Goal: Information Seeking & Learning: Learn about a topic

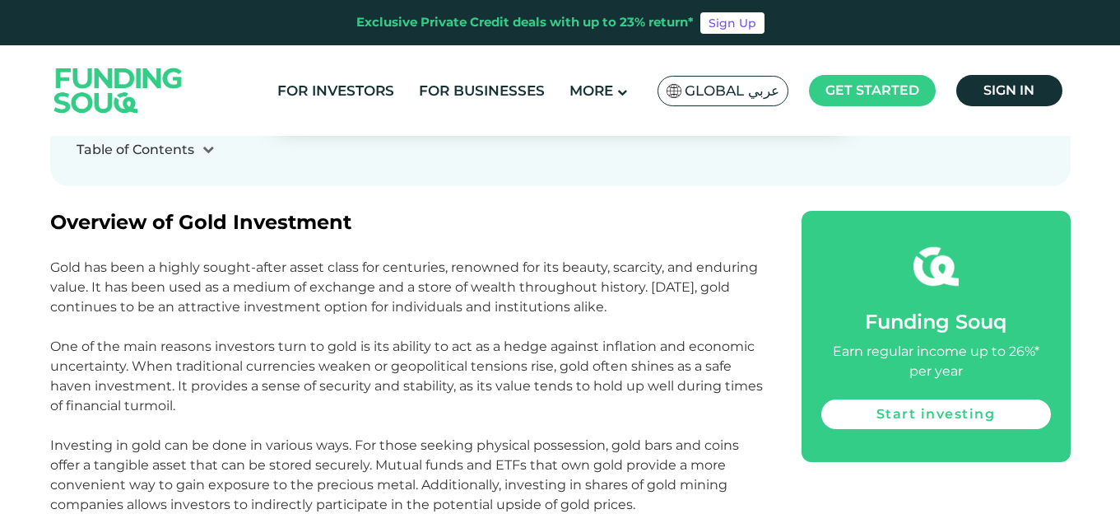
scroll to position [576, 0]
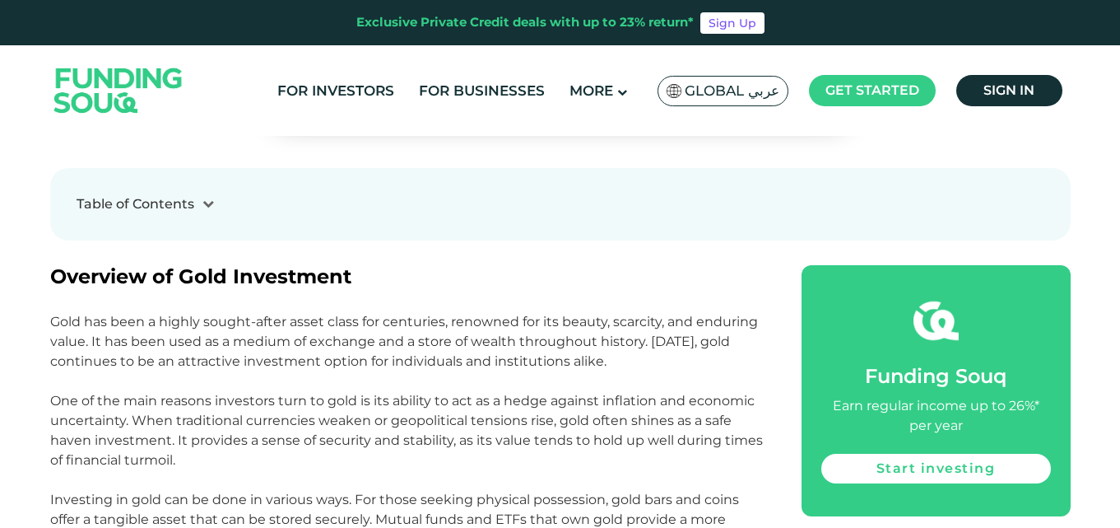
click at [296, 354] on p "Gold has been a highly sought-after asset class for centuries, renowned for its…" at bounding box center [407, 351] width 715 height 79
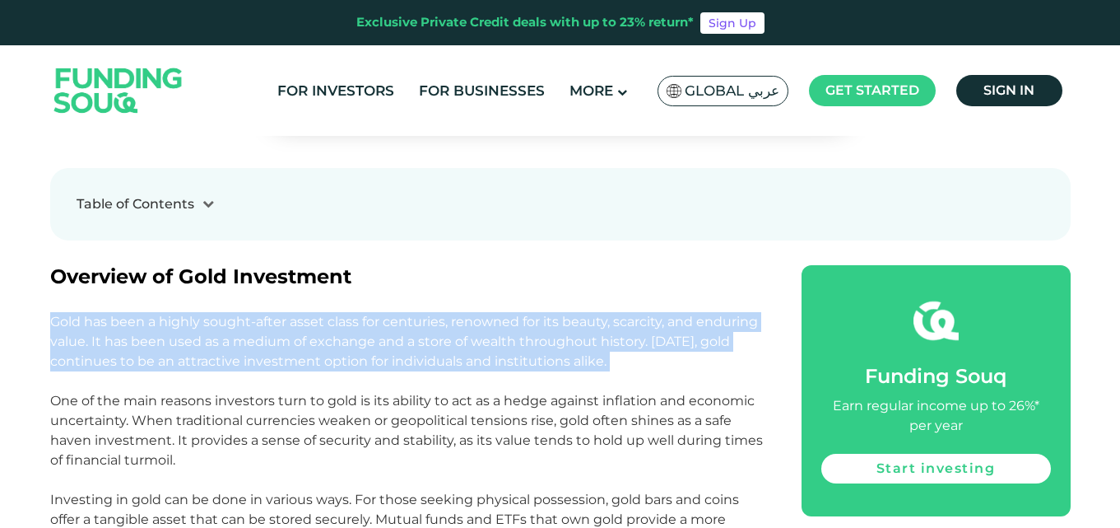
click at [296, 354] on p "Gold has been a highly sought-after asset class for centuries, renowned for its…" at bounding box center [407, 351] width 715 height 79
copy p "Gold has been a highly sought-after asset class for centuries, renowned for its…"
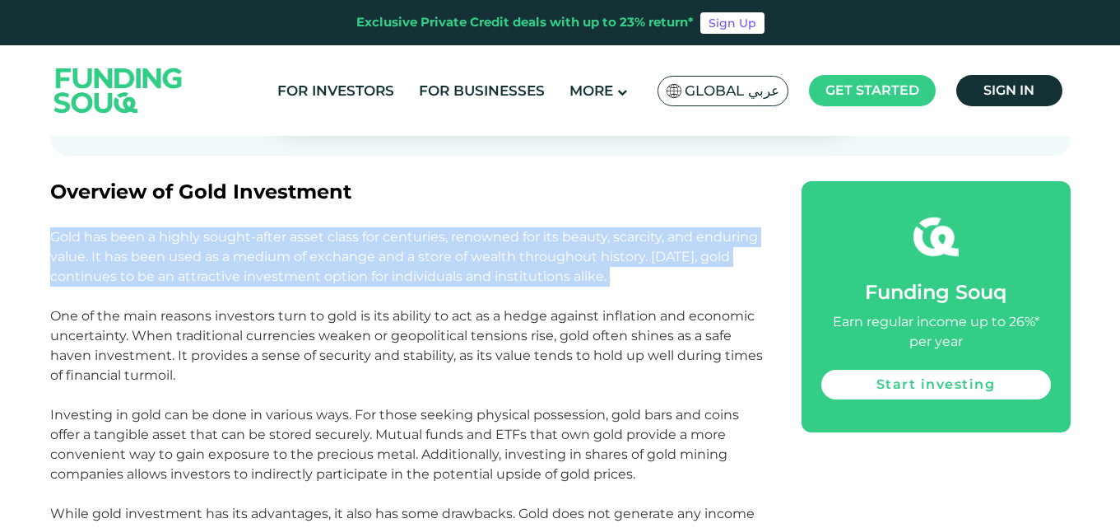
scroll to position [663, 0]
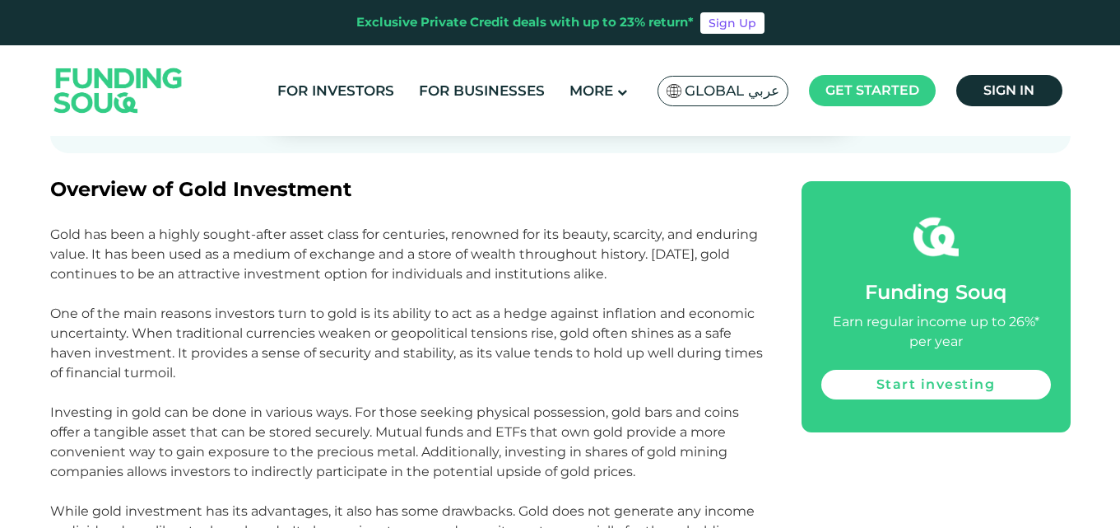
click at [234, 338] on p "One of the main reasons investors turn to gold is its ability to act as a hedge…" at bounding box center [407, 353] width 715 height 99
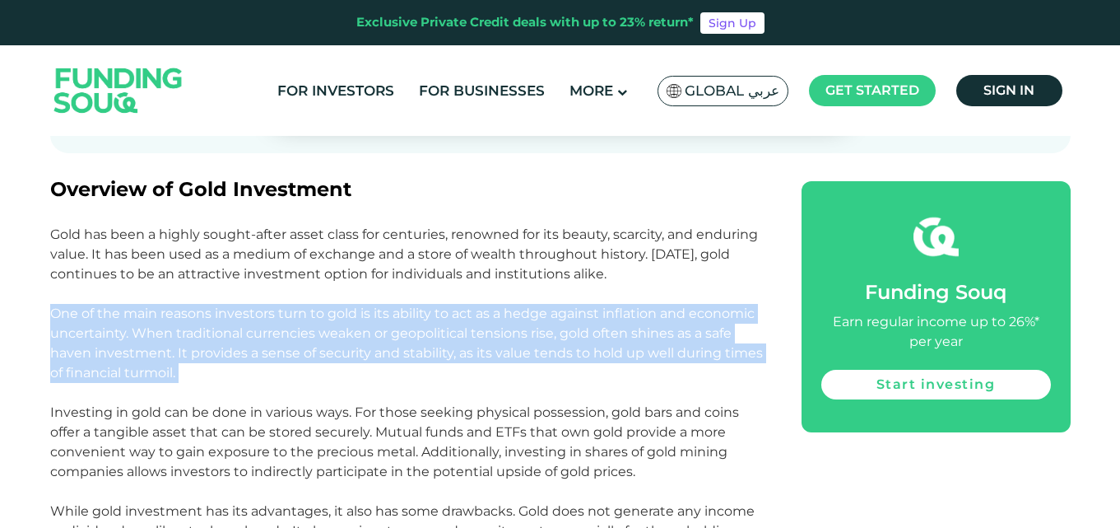
click at [234, 338] on p "One of the main reasons investors turn to gold is its ability to act as a hedge…" at bounding box center [407, 353] width 715 height 99
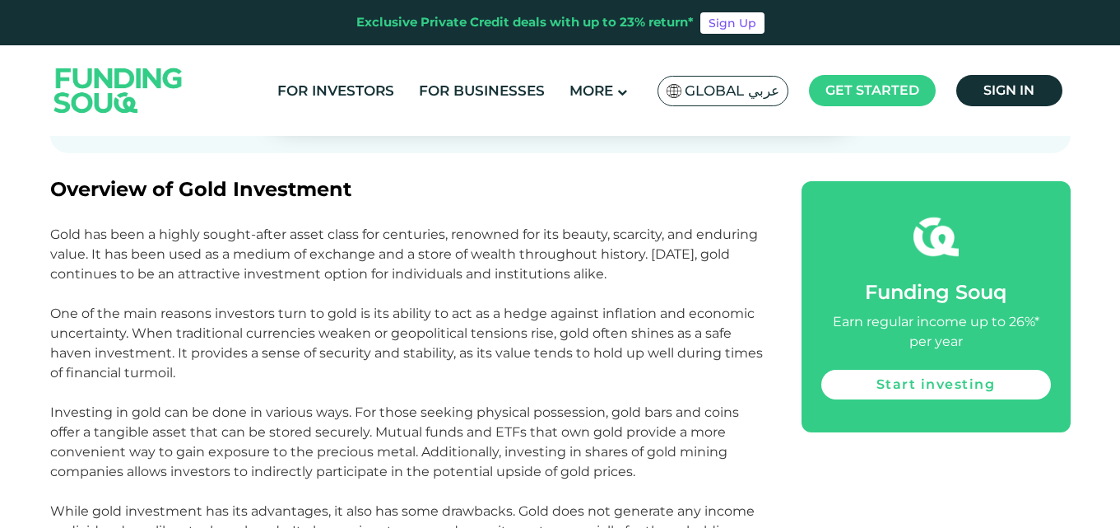
drag, startPoint x: 234, startPoint y: 338, endPoint x: 105, endPoint y: 265, distance: 148.6
click at [105, 265] on p "Gold has been a highly sought-after asset class for centuries, renowned for its…" at bounding box center [407, 264] width 715 height 79
click at [240, 337] on p "One of the main reasons investors turn to gold is its ability to act as a hedge…" at bounding box center [407, 353] width 715 height 99
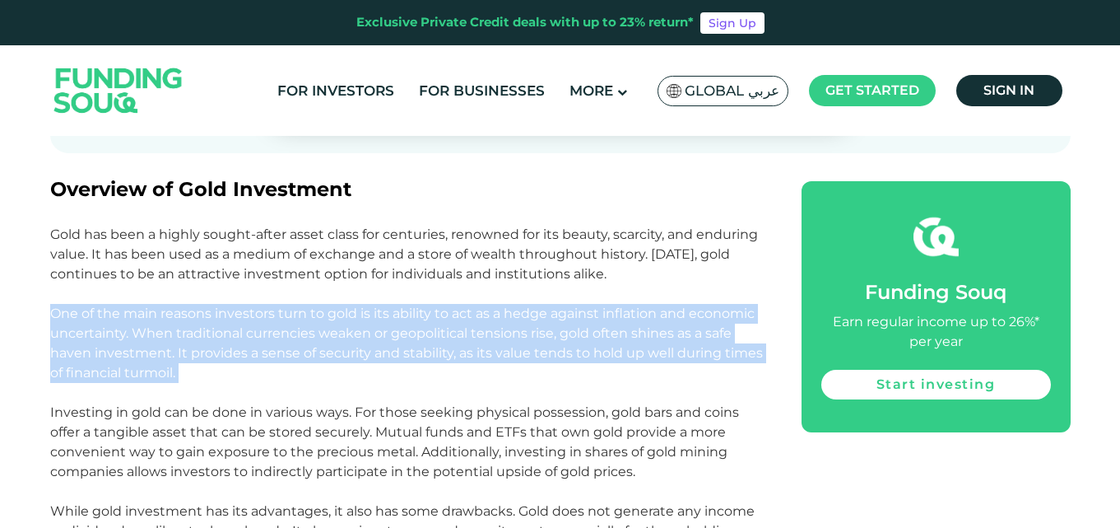
click at [240, 337] on p "One of the main reasons investors turn to gold is its ability to act as a hedge…" at bounding box center [407, 353] width 715 height 99
copy p "One of the main reasons investors turn to gold is its ability to act as a hedge…"
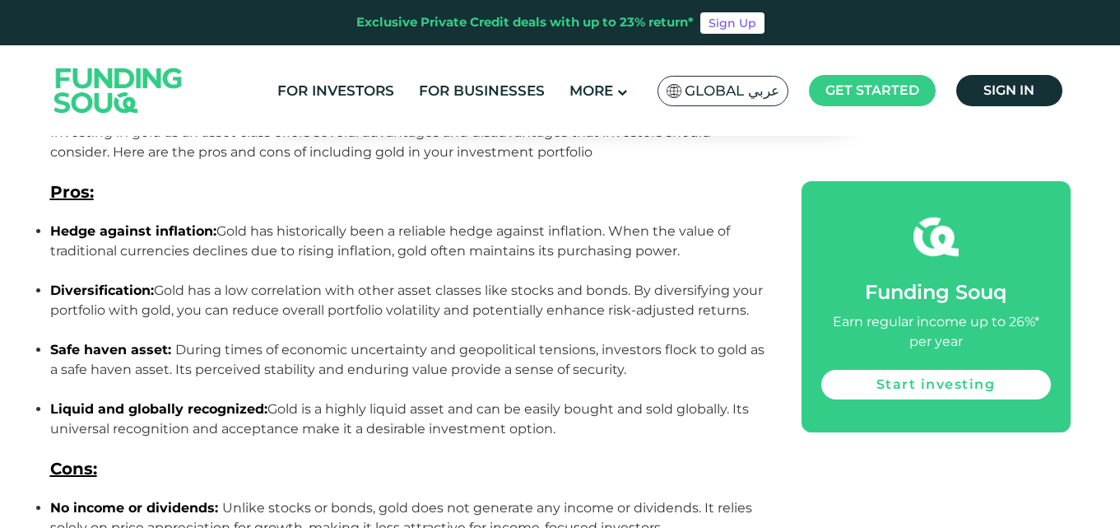
scroll to position [1240, 0]
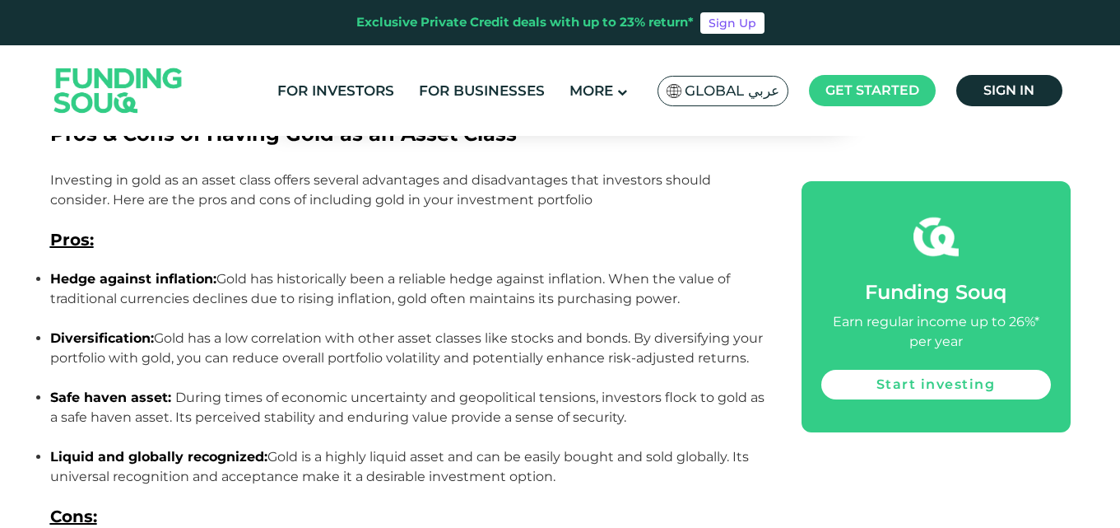
click at [340, 282] on p "Hedge against inflation: Gold has historically been a reliable hedge against in…" at bounding box center [407, 298] width 715 height 59
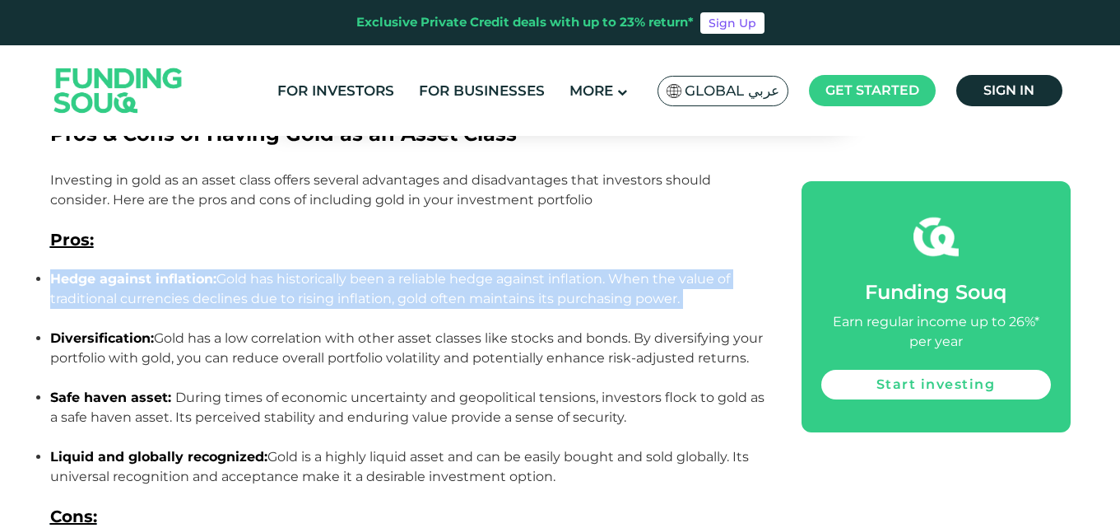
click at [340, 282] on p "Hedge against inflation: Gold has historically been a reliable hedge against in…" at bounding box center [407, 298] width 715 height 59
copy p "Hedge against inflation: Gold has historically been a reliable hedge against in…"
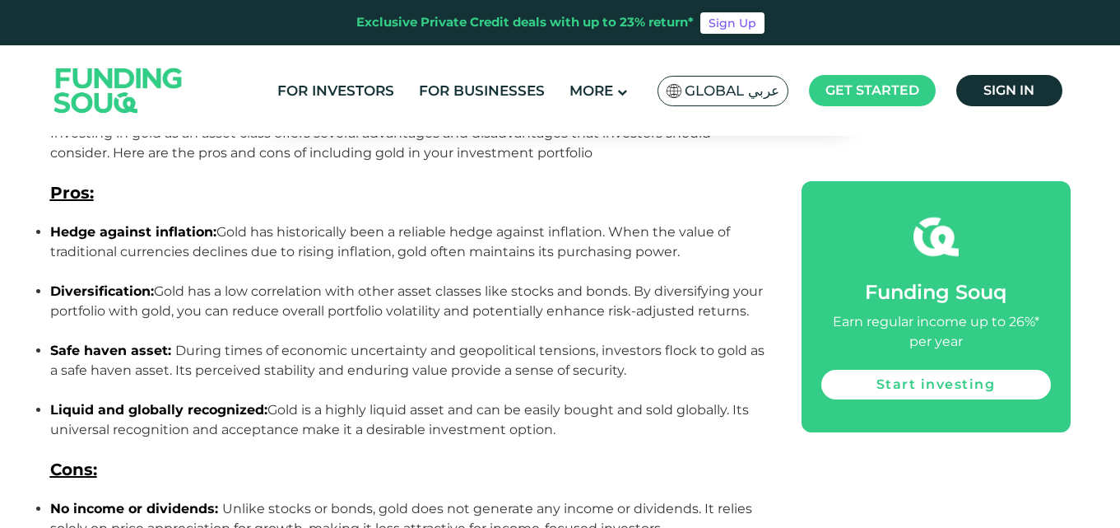
scroll to position [1344, 0]
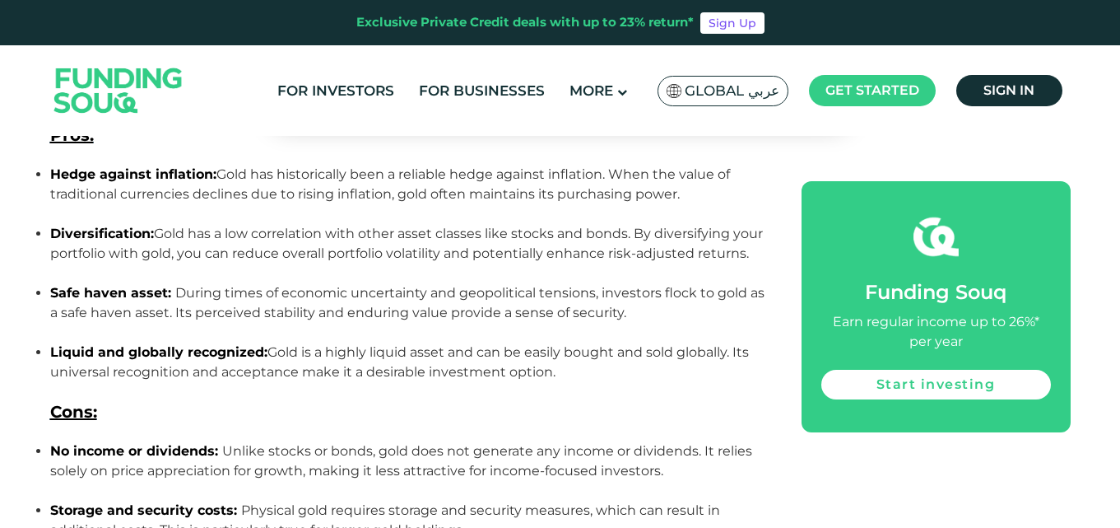
drag, startPoint x: 575, startPoint y: 395, endPoint x: 52, endPoint y: 171, distance: 569.4
click at [52, 171] on ul "Hedge against inflation: Gold has historically been a reliable hedge against in…" at bounding box center [407, 283] width 715 height 237
copy ul "Hedge against inflation: Gold has historically been a reliable hedge against in…"
click at [418, 204] on p "Hedge against inflation: Gold has historically been a reliable hedge against in…" at bounding box center [407, 194] width 715 height 59
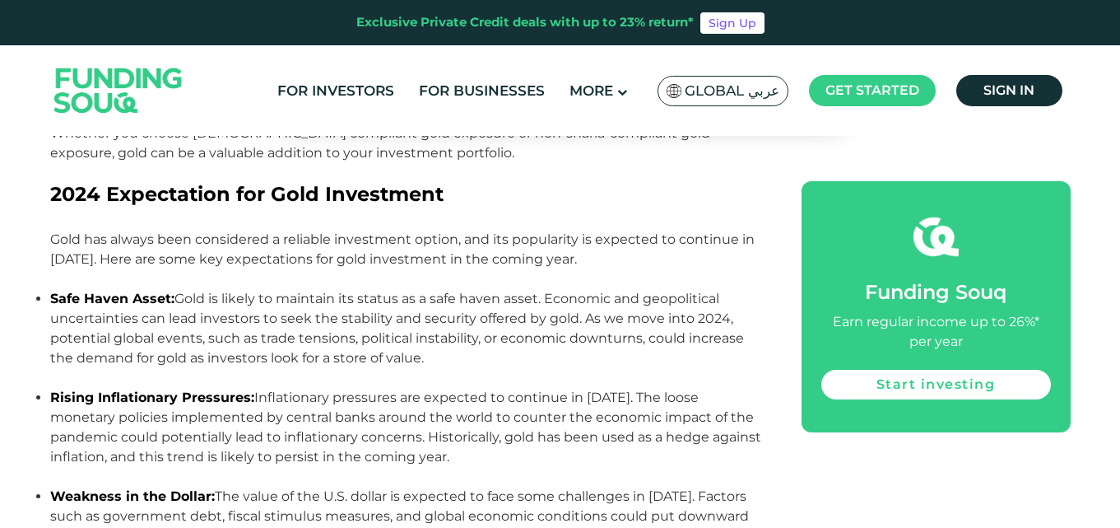
scroll to position [4994, 0]
